Goal: Task Accomplishment & Management: Complete application form

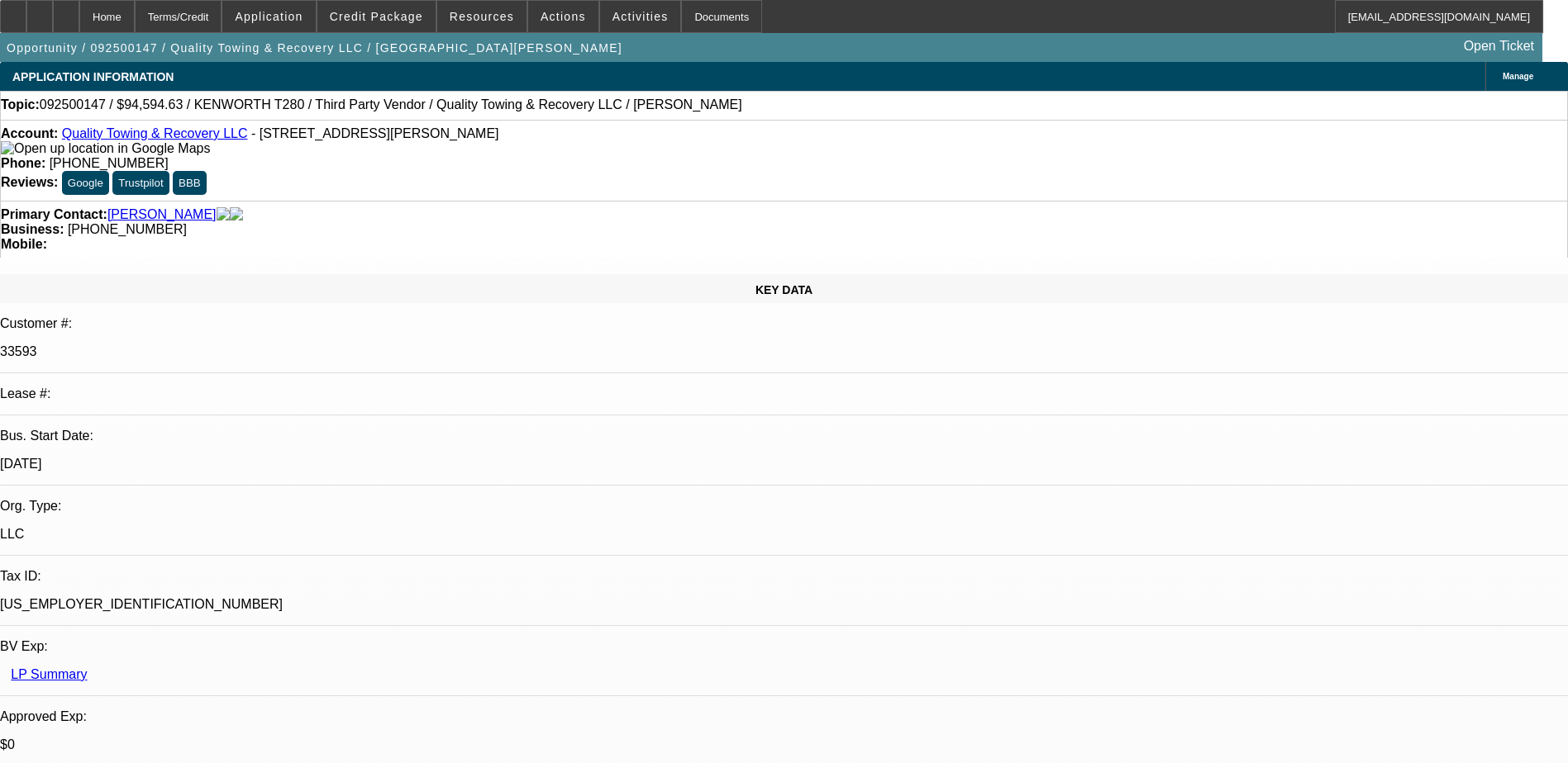
select select "0"
select select "6"
select select "0"
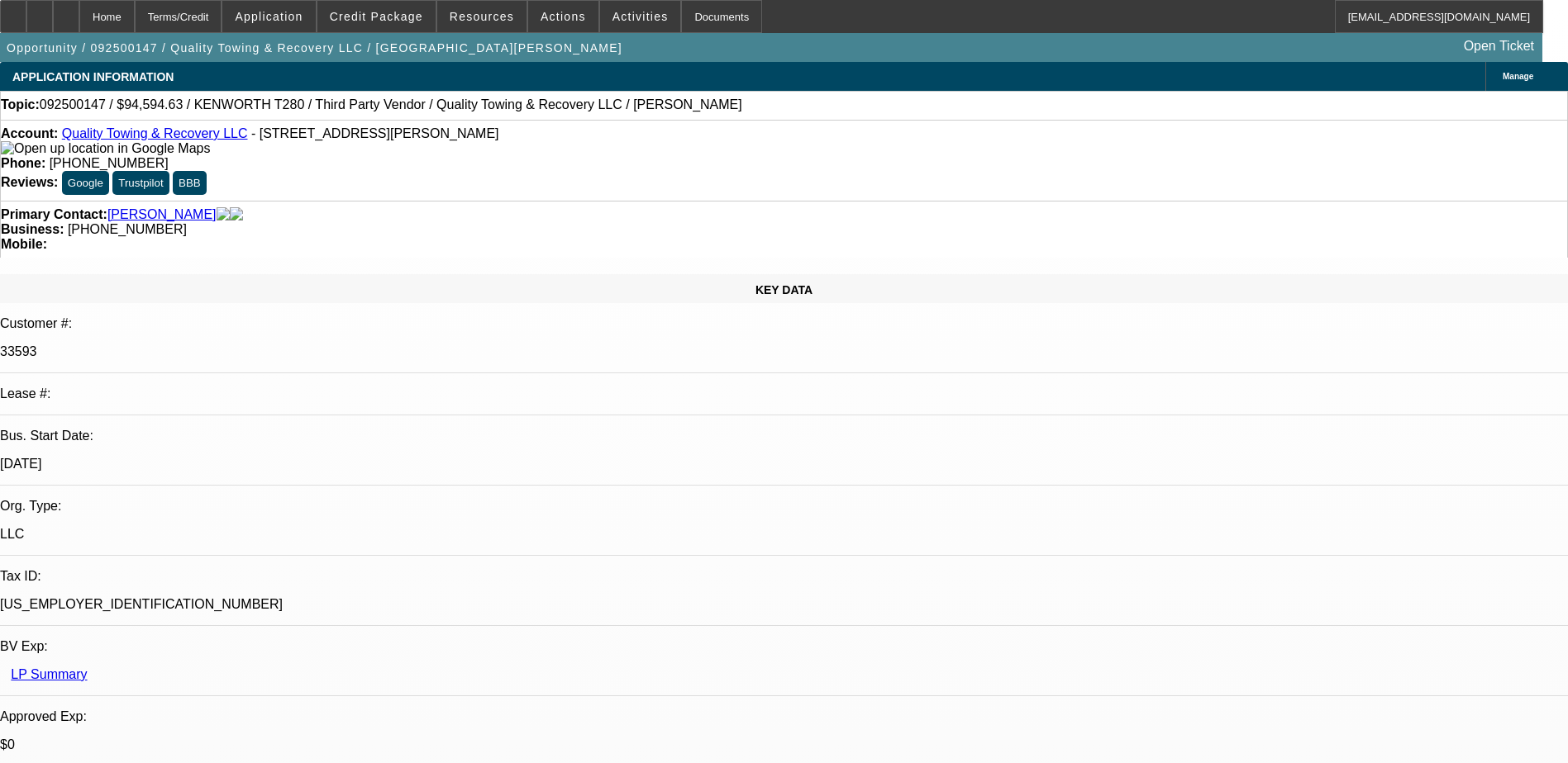
select select "0"
select select "6"
click at [400, 21] on span "Credit Package" at bounding box center [377, 16] width 93 height 13
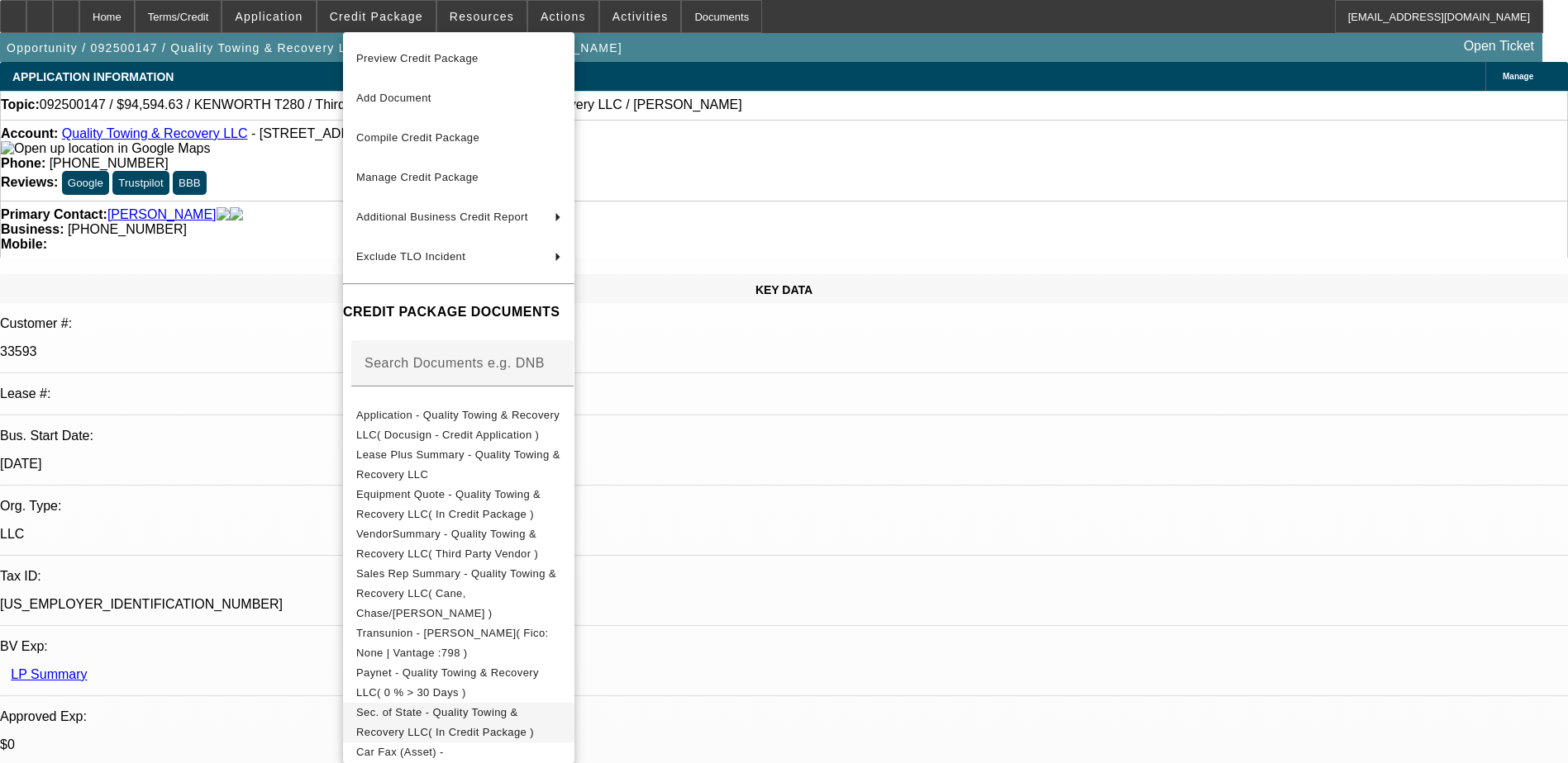
click at [473, 706] on span "Sec. of State - Quality Towing & Recovery LLC( In Credit Package )" at bounding box center [445, 722] width 177 height 32
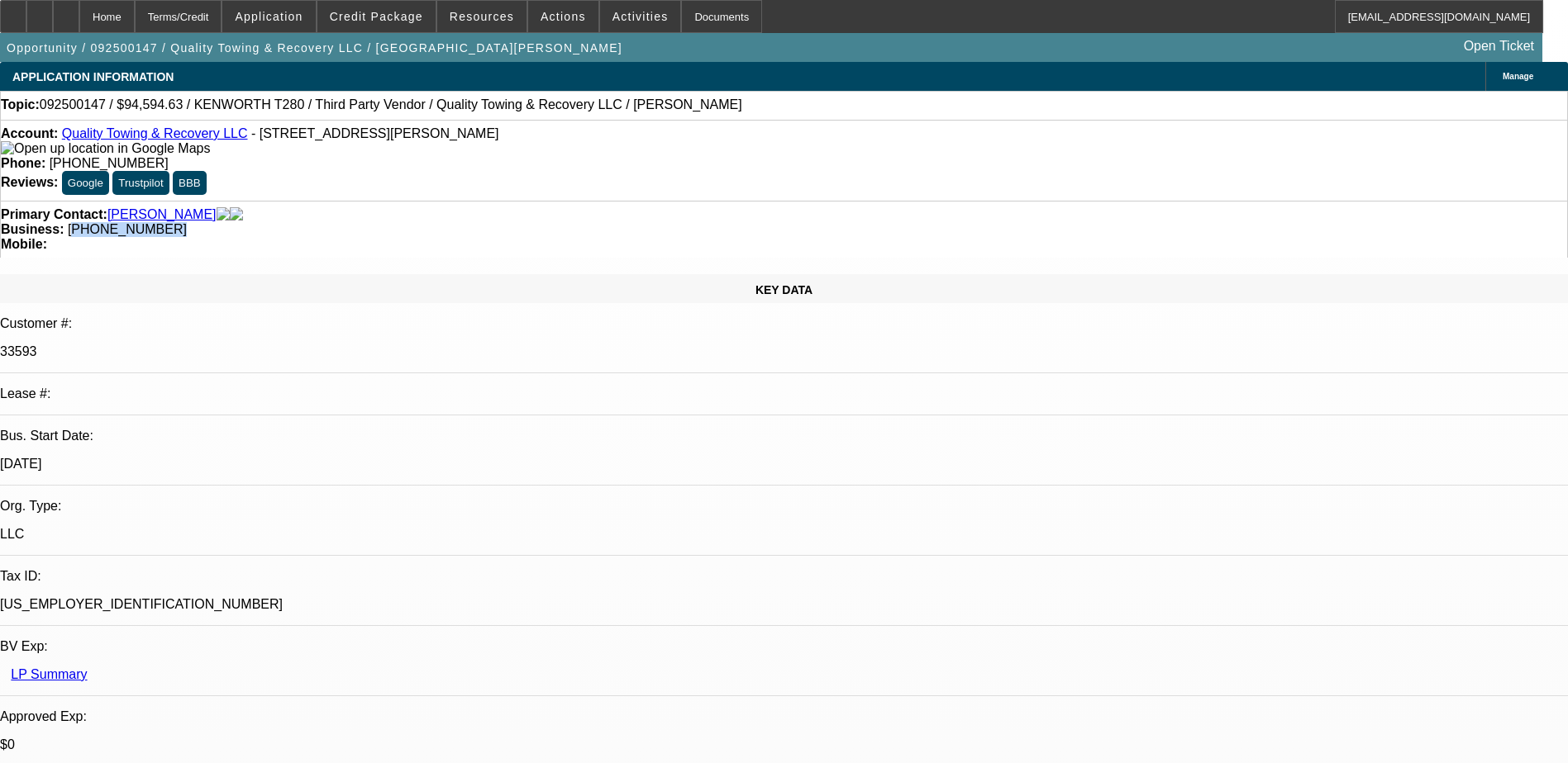
drag, startPoint x: 665, startPoint y: 186, endPoint x: 594, endPoint y: 185, distance: 71.0
click at [594, 222] on div "Business: [PHONE_NUMBER]" at bounding box center [784, 229] width 1566 height 15
drag, startPoint x: 594, startPoint y: 185, endPoint x: 603, endPoint y: 185, distance: 9.0
copy span "720) 850-2536"
click at [39, 11] on icon at bounding box center [39, 11] width 0 height 0
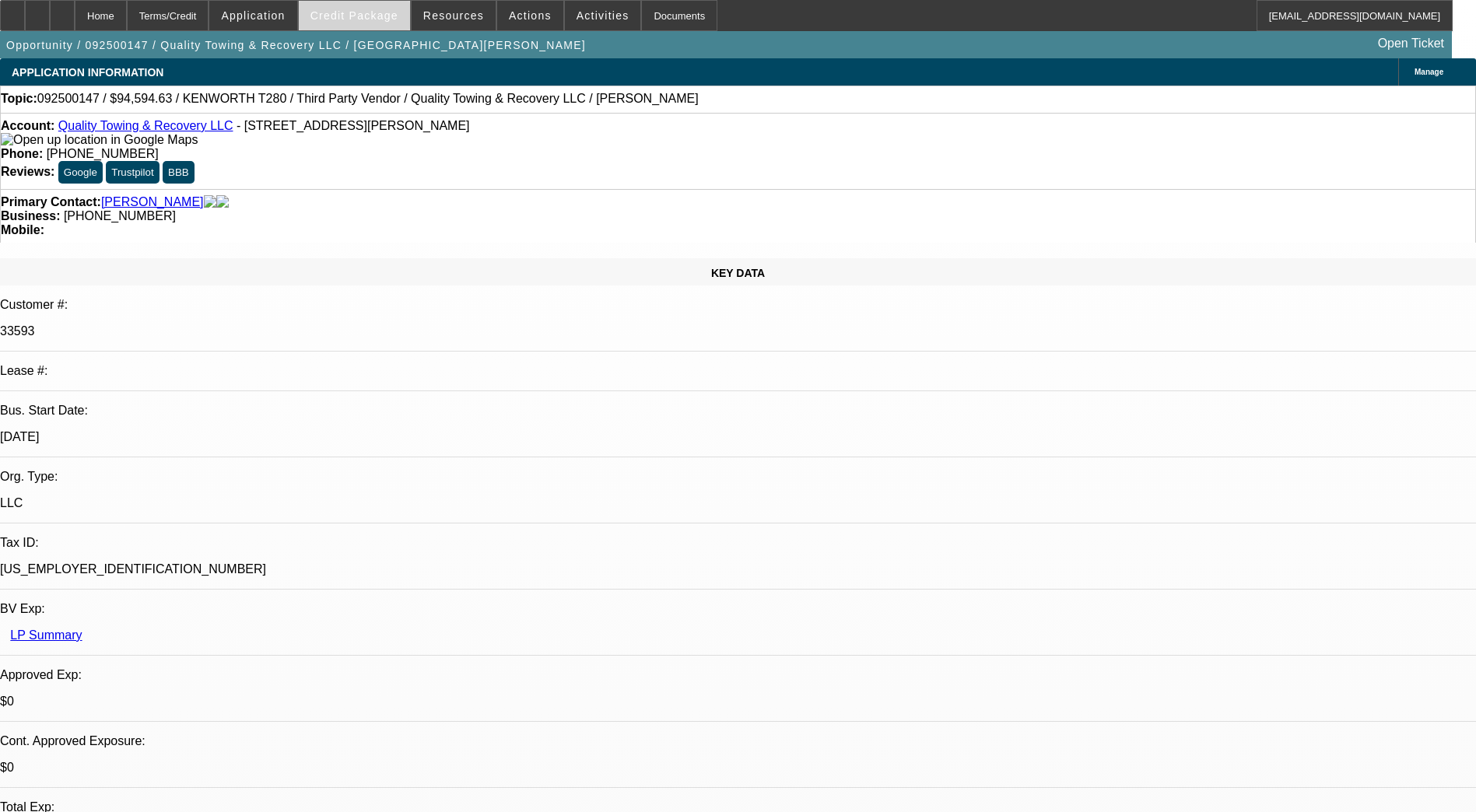
click at [374, 4] on span at bounding box center [354, 15] width 111 height 37
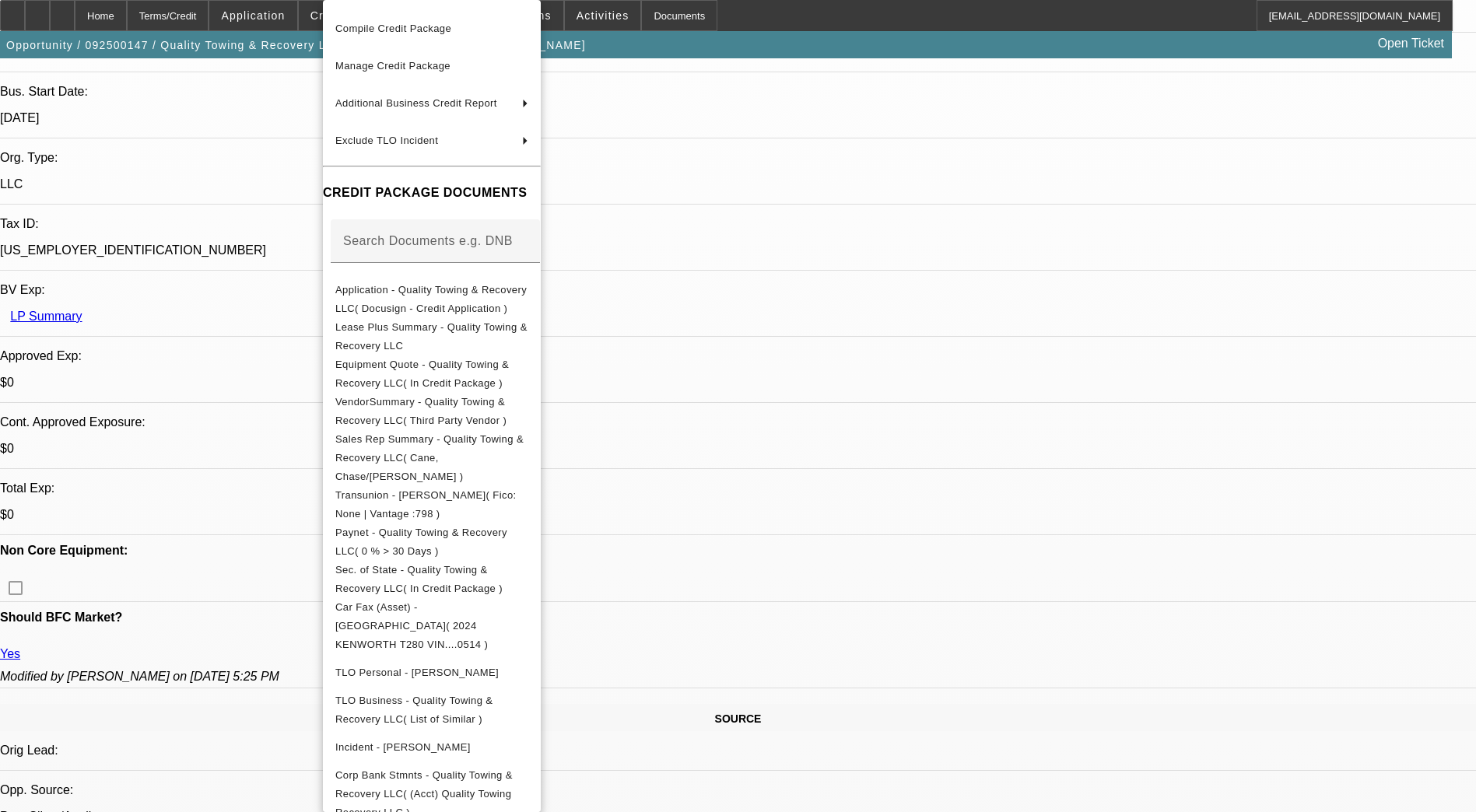
scroll to position [544, 0]
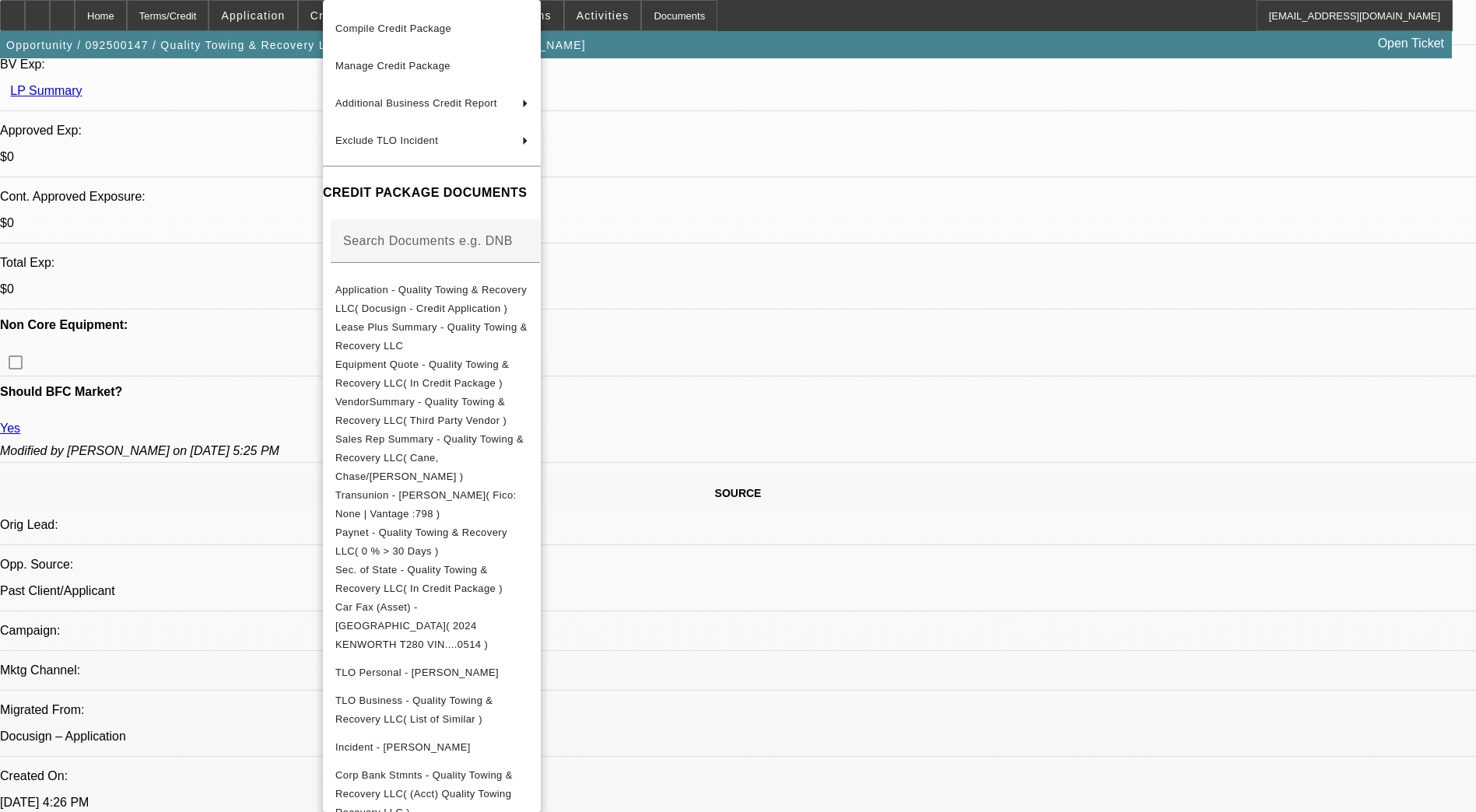
click at [916, 396] on div at bounding box center [738, 406] width 1476 height 812
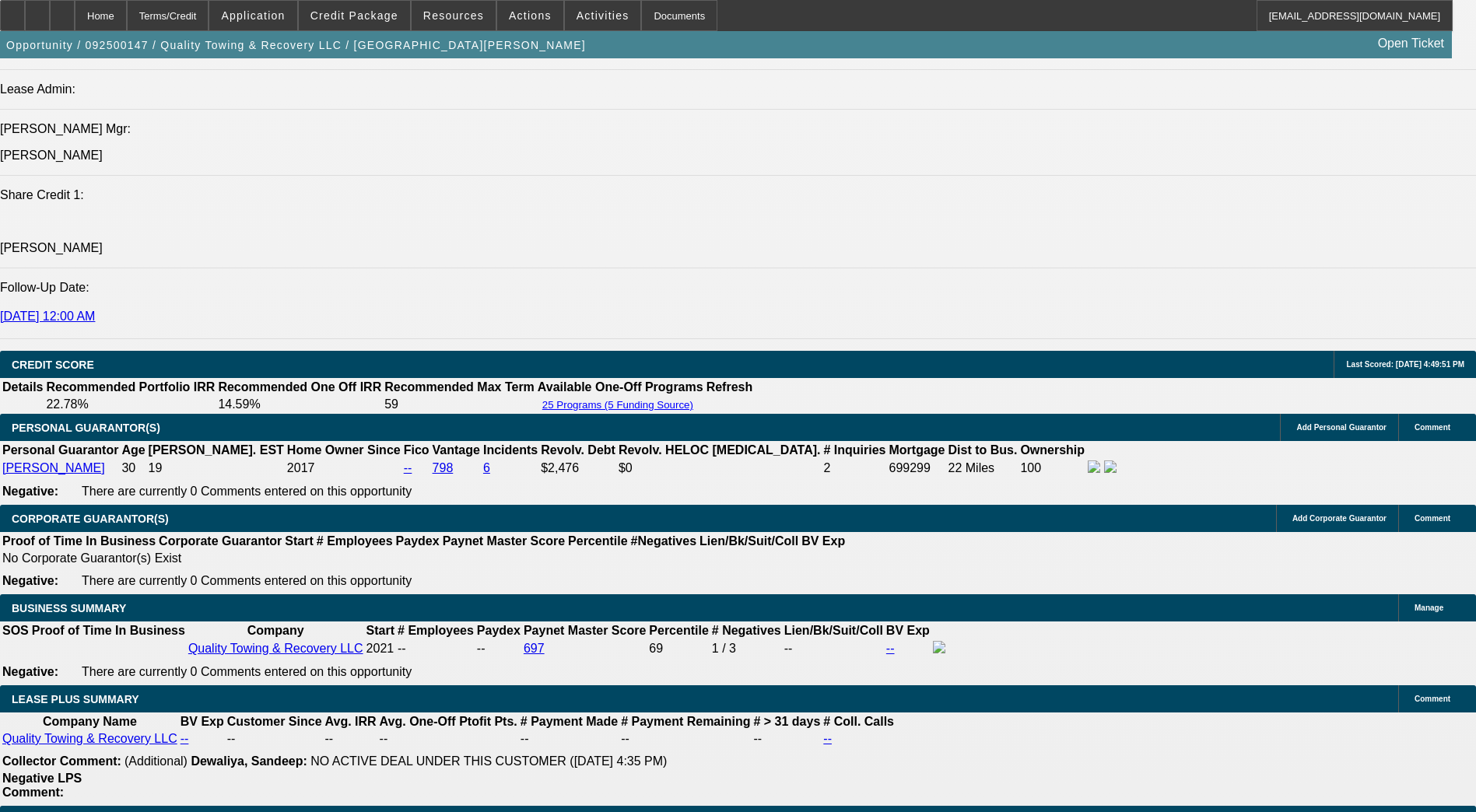
scroll to position [2177, 0]
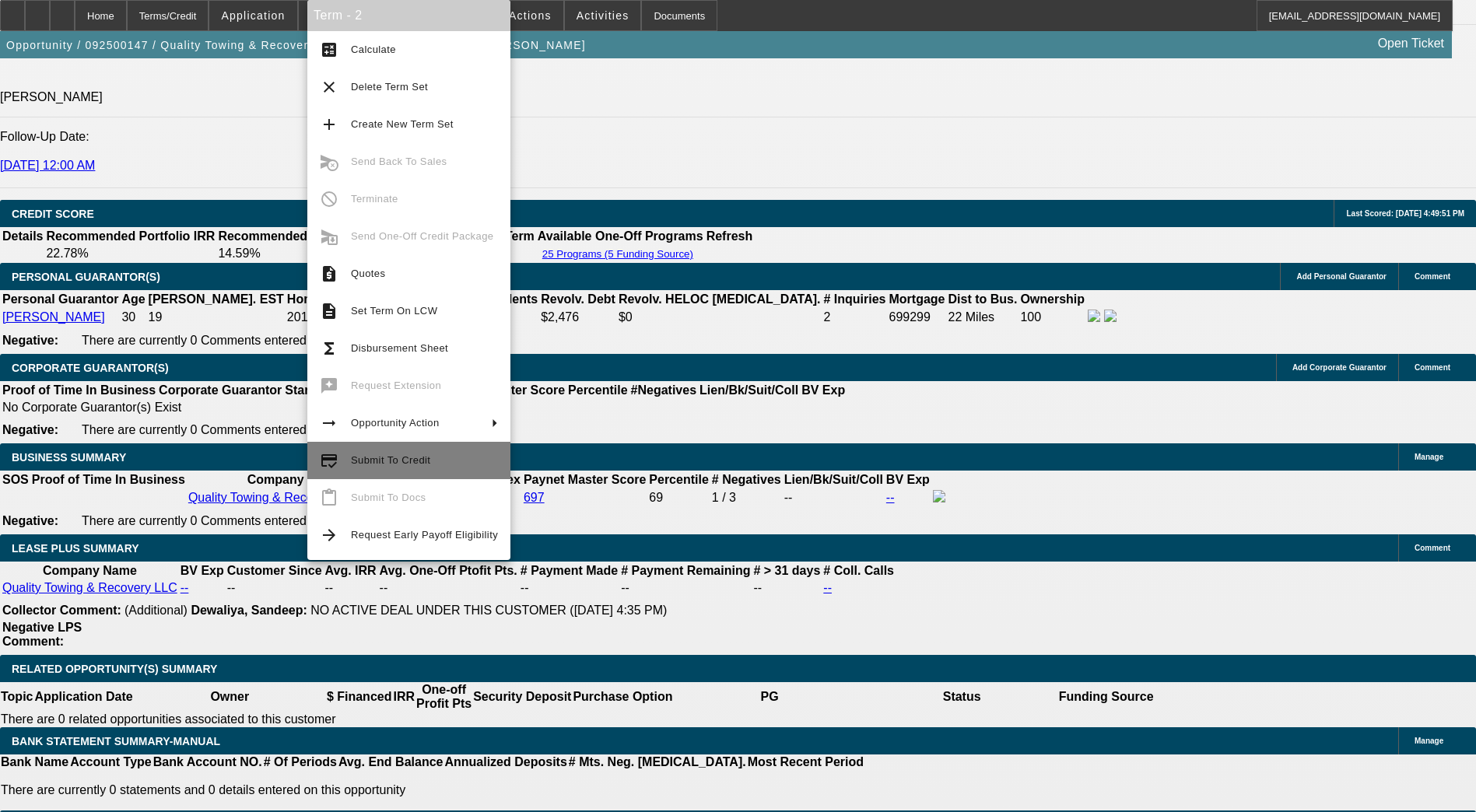
click at [380, 464] on span "Submit To Credit" at bounding box center [391, 460] width 79 height 12
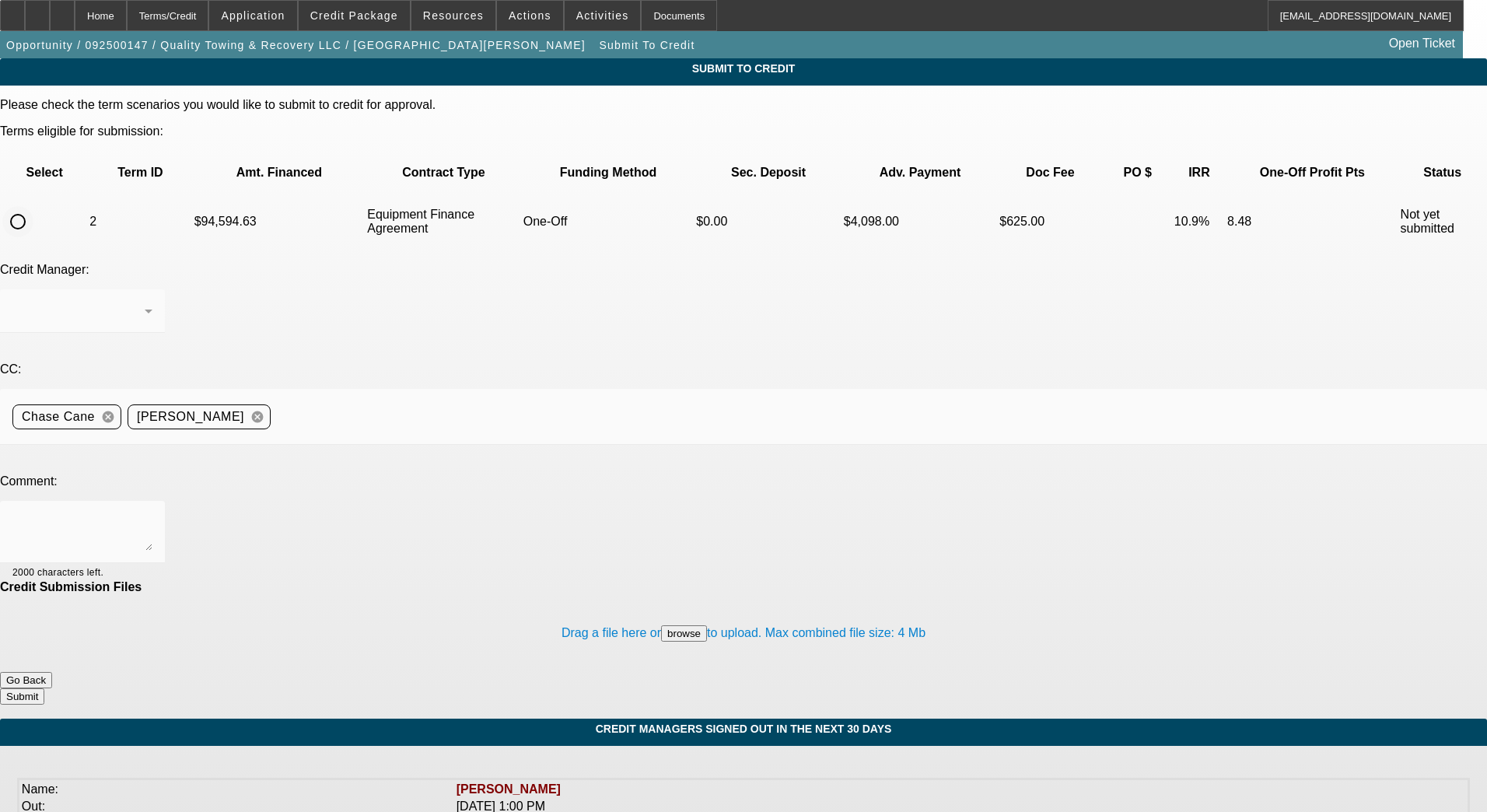
click at [34, 206] on input "radio" at bounding box center [18, 222] width 31 height 31
radio input "true"
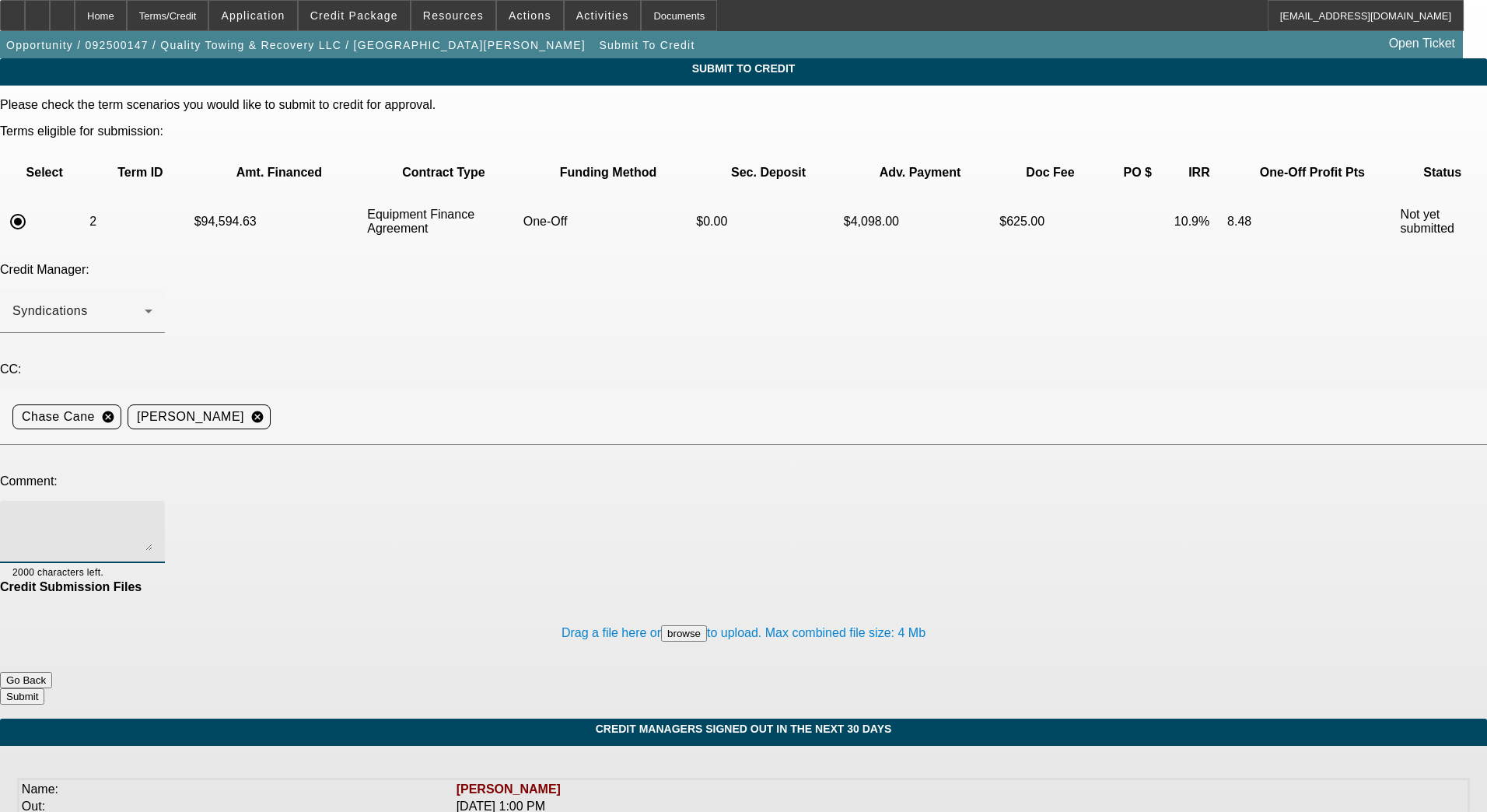
click at [152, 514] on textarea at bounding box center [82, 532] width 140 height 37
click at [152, 514] on textarea "Spoke to customer and provided the company operating agreement showing [PERSON_…" at bounding box center [82, 532] width 140 height 37
type textarea "Spoke to customer and he provided the company operating agreement showing [PERS…"
click at [45, 688] on button "Submit" at bounding box center [22, 696] width 45 height 16
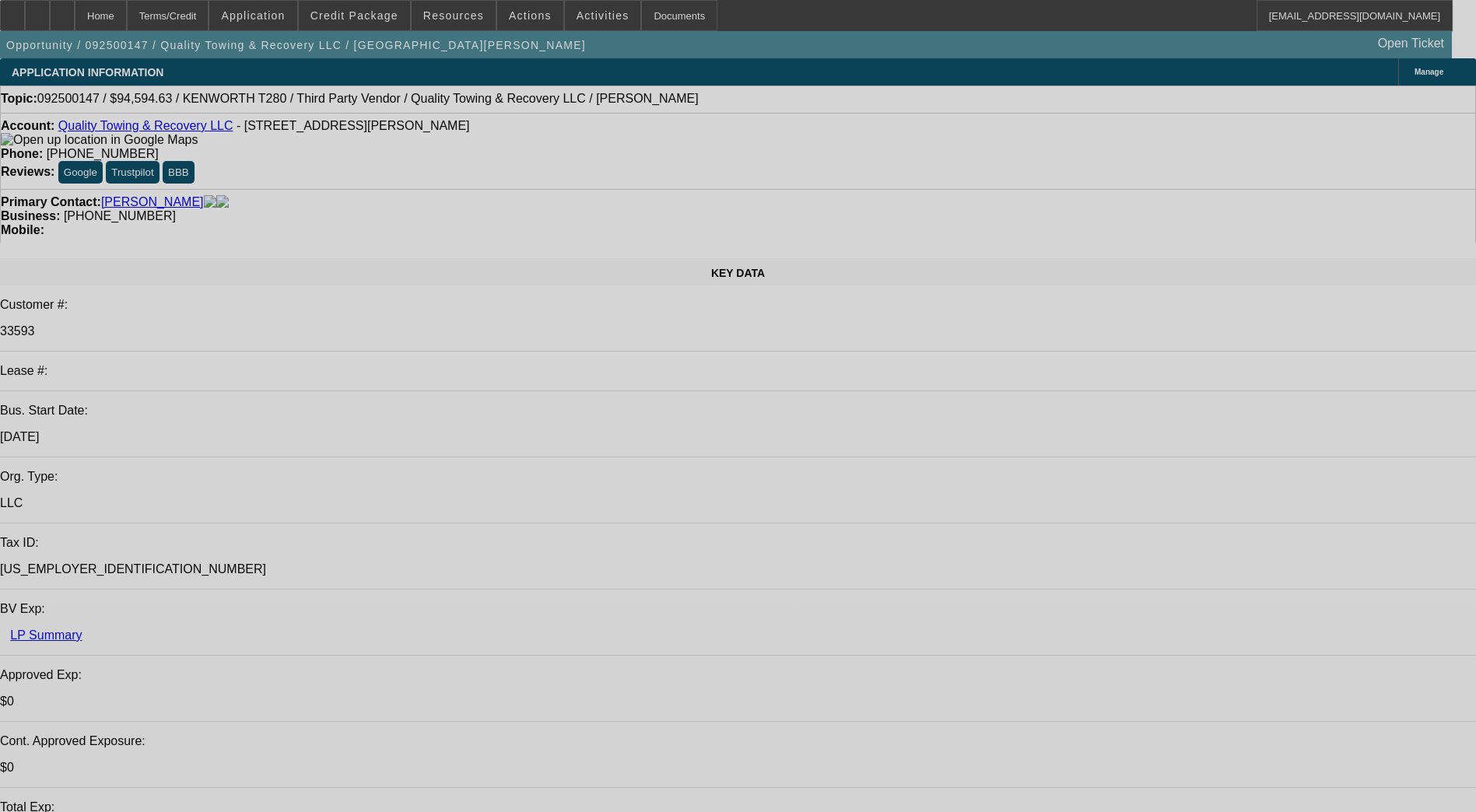
select select "0"
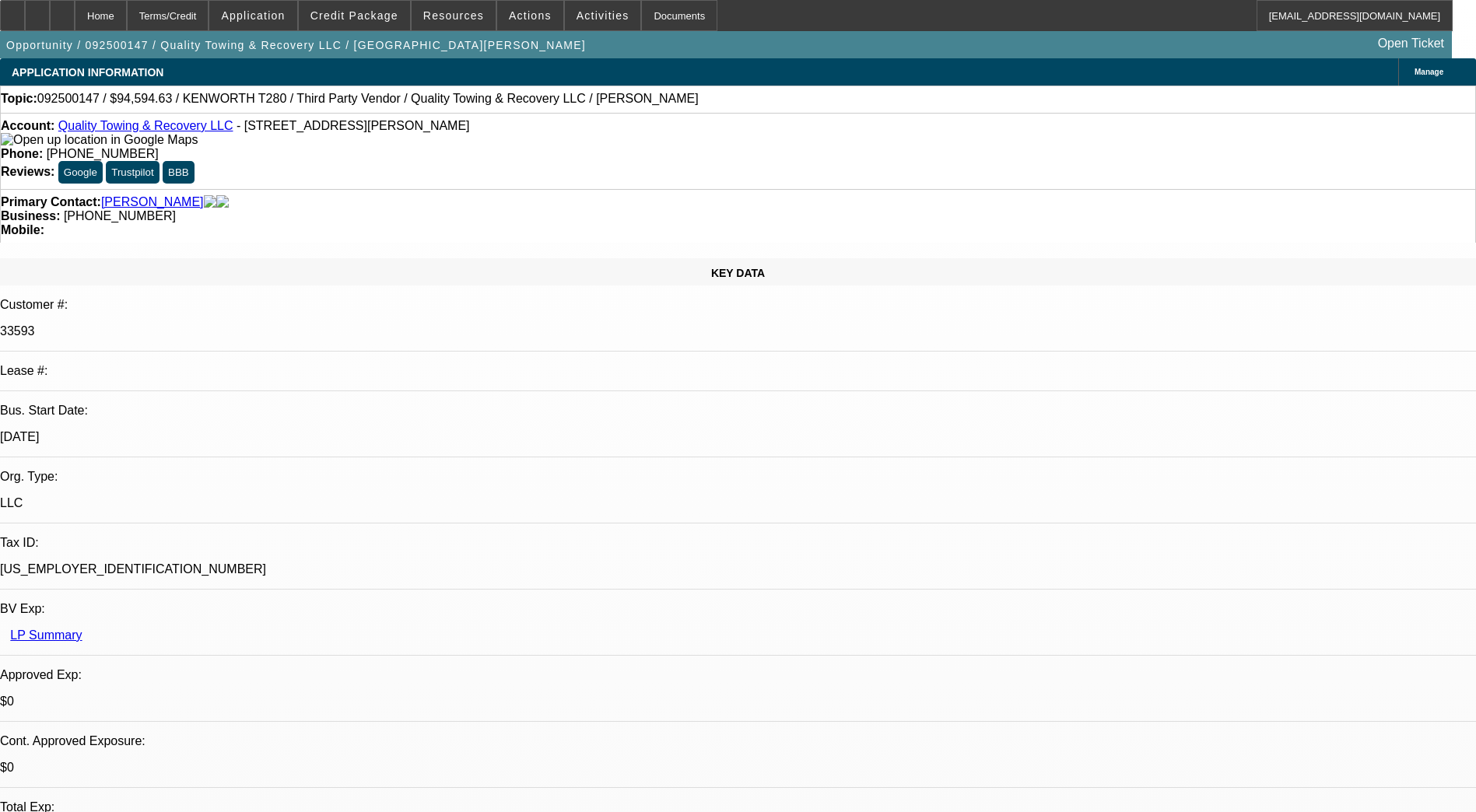
select select "0"
select select "6"
select select "0"
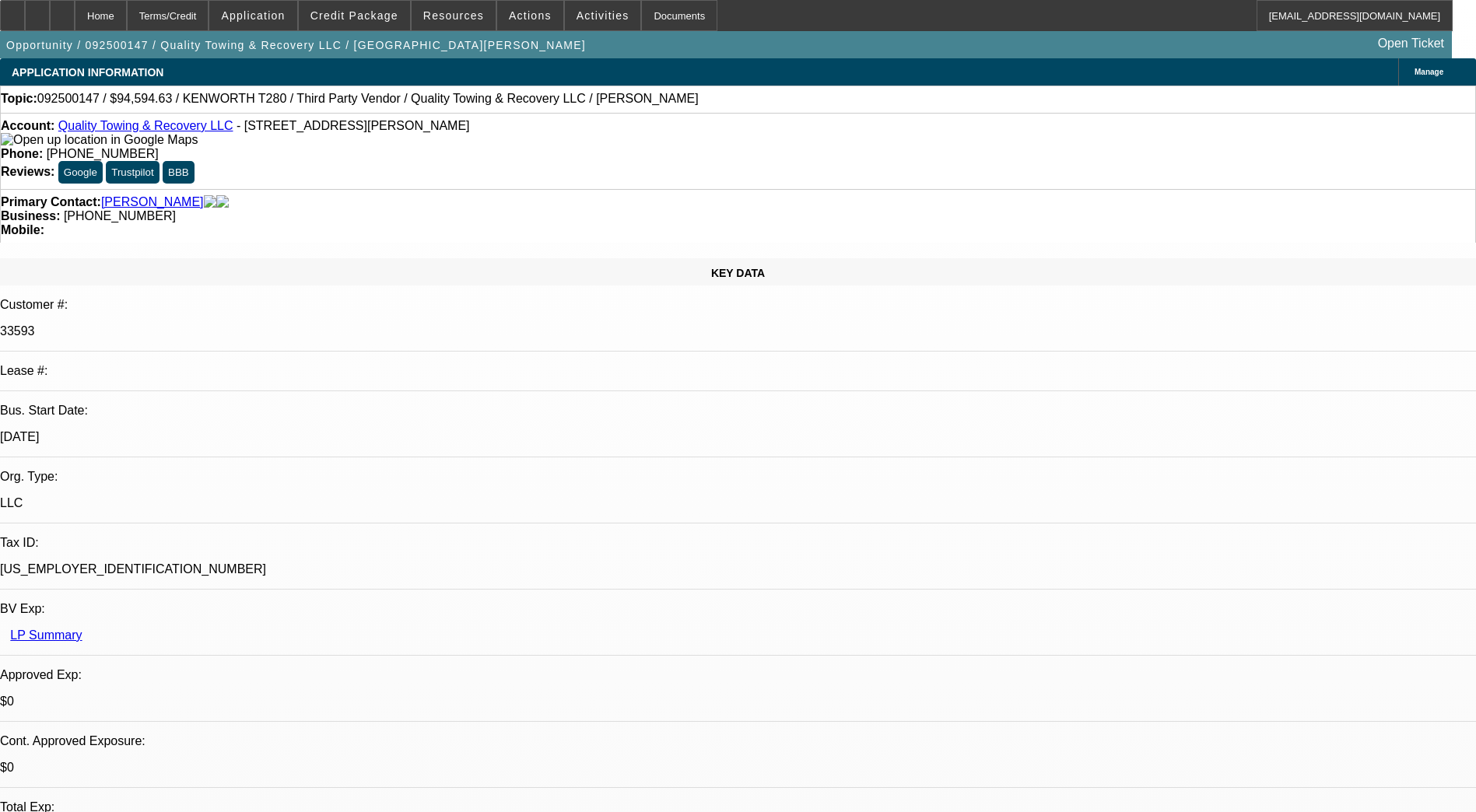
select select "0"
select select "6"
